Goal: Navigation & Orientation: Find specific page/section

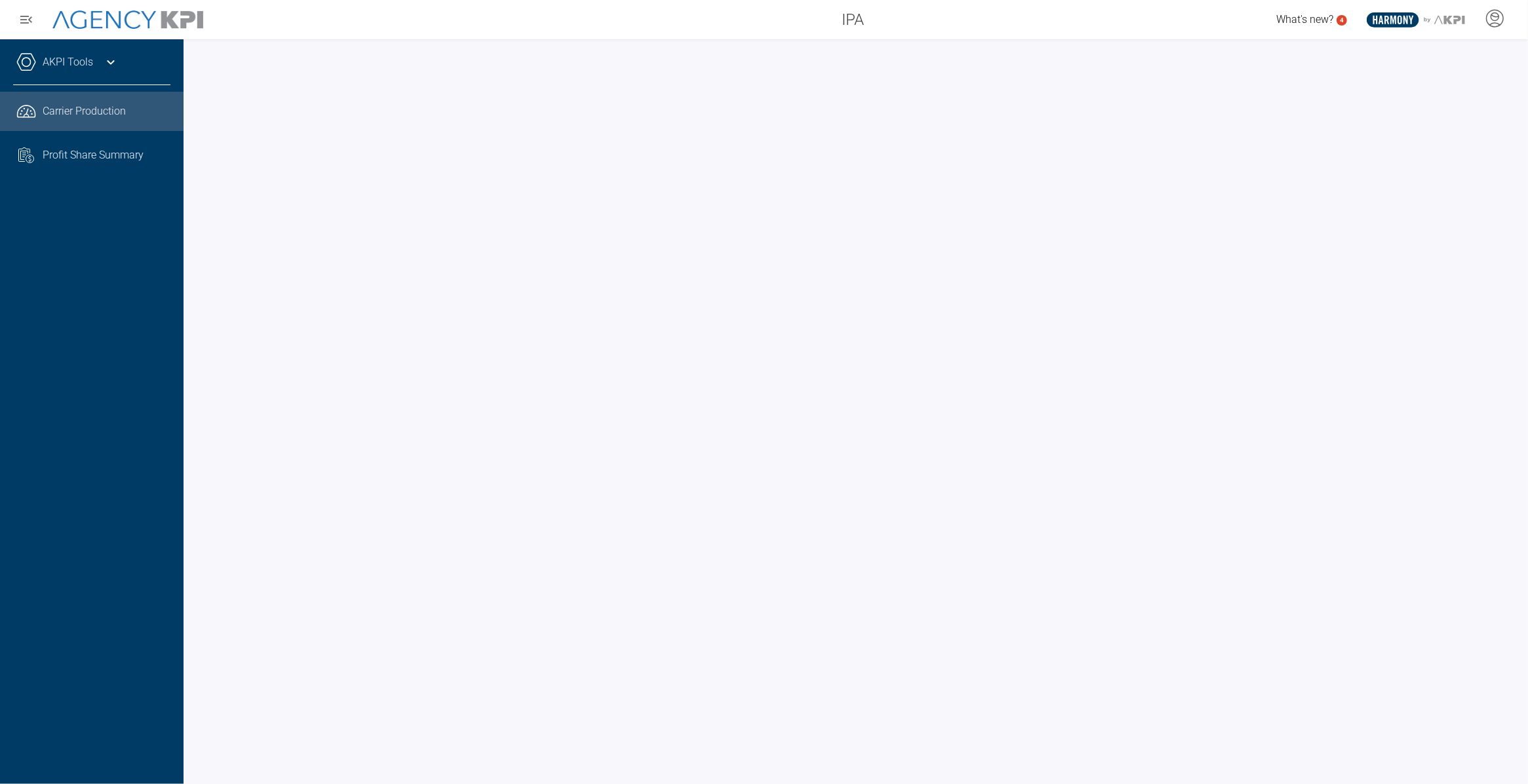
click at [107, 60] on icon at bounding box center [110, 62] width 7 height 5
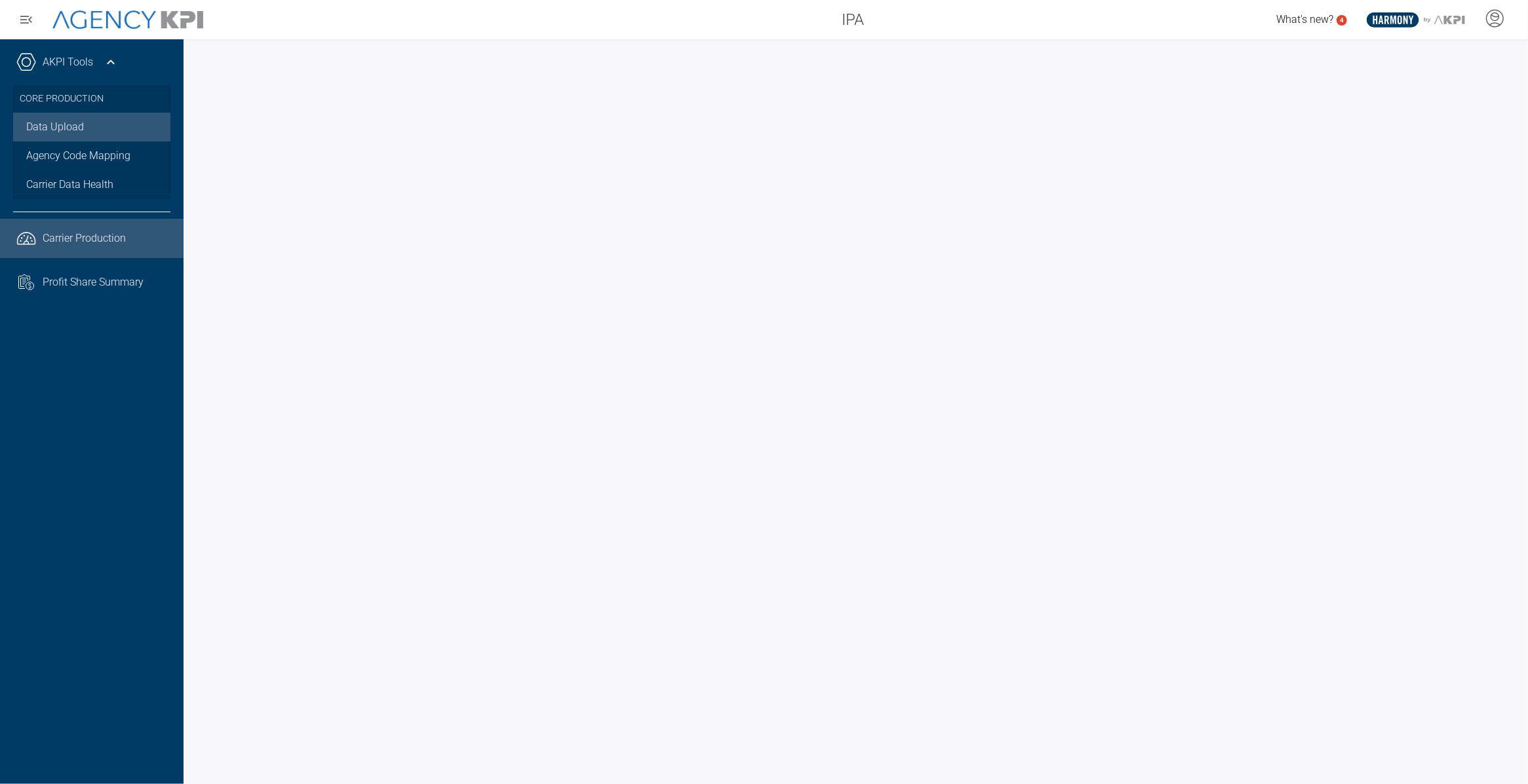
click at [63, 126] on link "Data Upload" at bounding box center [92, 127] width 157 height 29
click at [83, 240] on span "Carrier Production" at bounding box center [84, 239] width 83 height 16
click at [92, 279] on span "Profit Share Summary" at bounding box center [93, 282] width 101 height 16
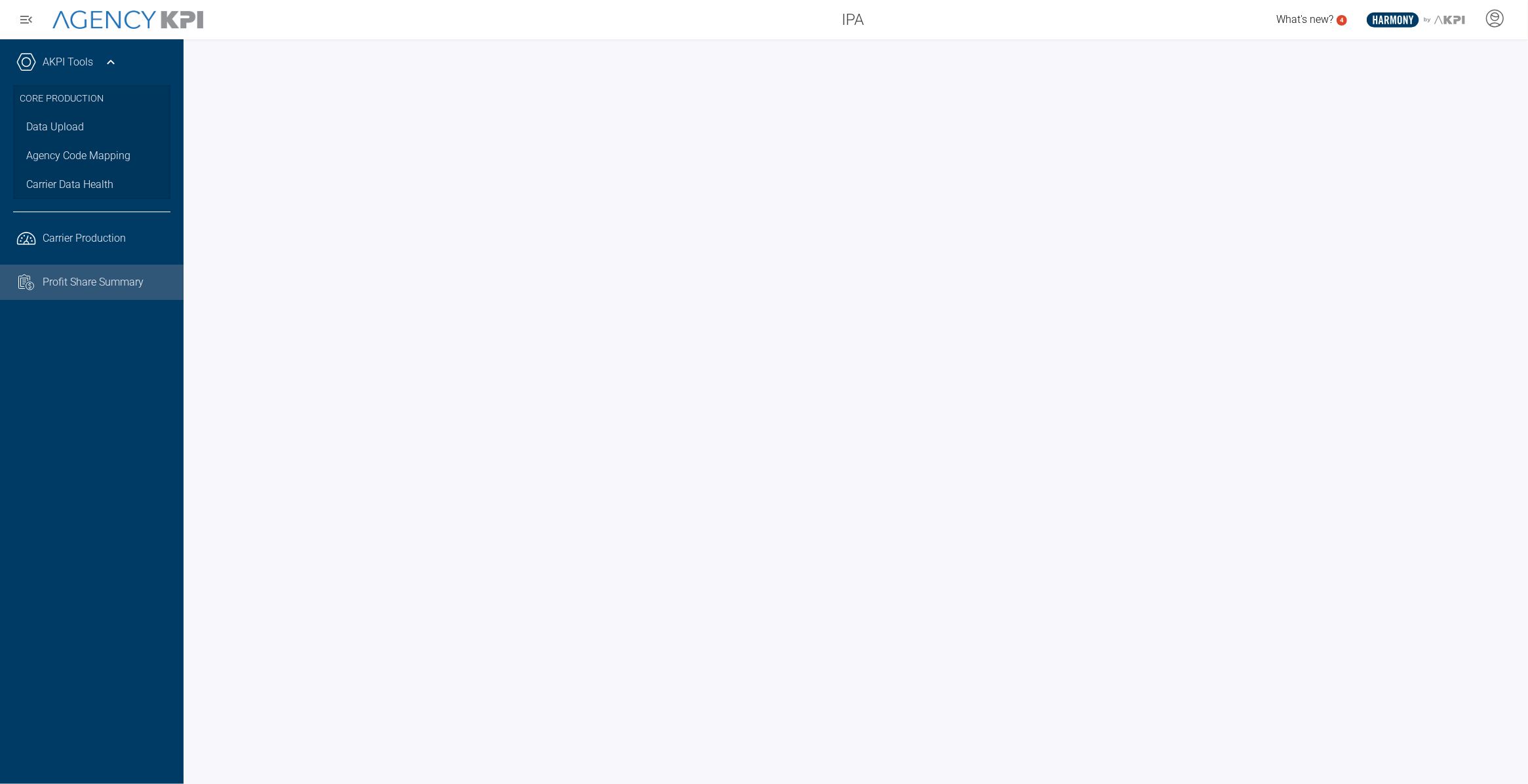
drag, startPoint x: 1527, startPoint y: 171, endPoint x: 1512, endPoint y: 171, distance: 15.0
click at [1521, 171] on div at bounding box center [855, 412] width 1345 height 745
click at [92, 231] on span "Carrier Production" at bounding box center [84, 239] width 83 height 16
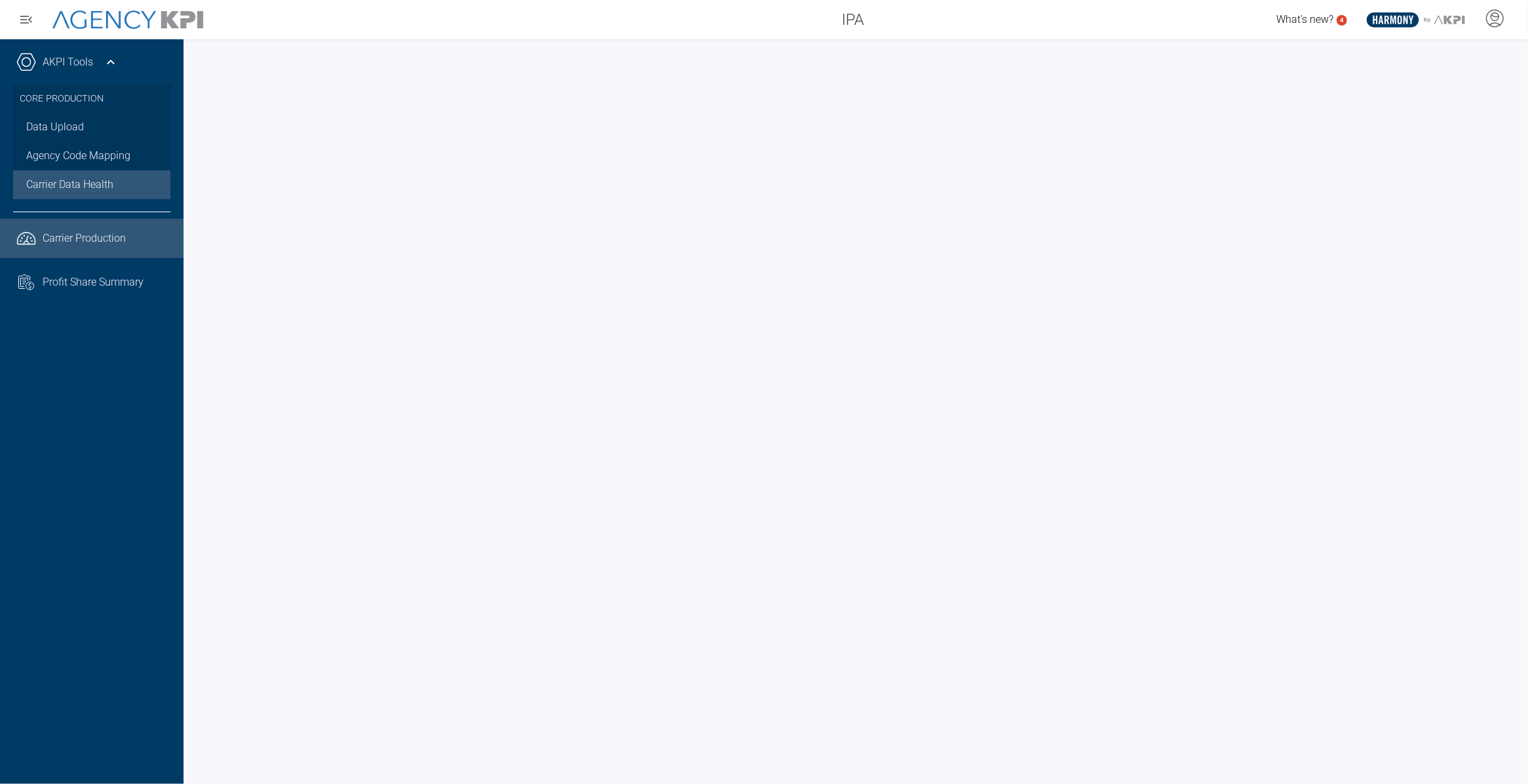
click at [76, 182] on span "Carrier Data Health" at bounding box center [70, 184] width 87 height 16
click at [74, 231] on span "Carrier Production" at bounding box center [84, 239] width 83 height 16
click at [1016, 4] on div "IPA What's new? 4 .st0{fill:#003B66;} .st1{fill:#FFFFFF;} .st2{fill:#949698;} L…" at bounding box center [764, 19] width 1528 height 40
click at [78, 184] on span "Carrier Data Health" at bounding box center [70, 184] width 87 height 16
